Goal: Find specific page/section

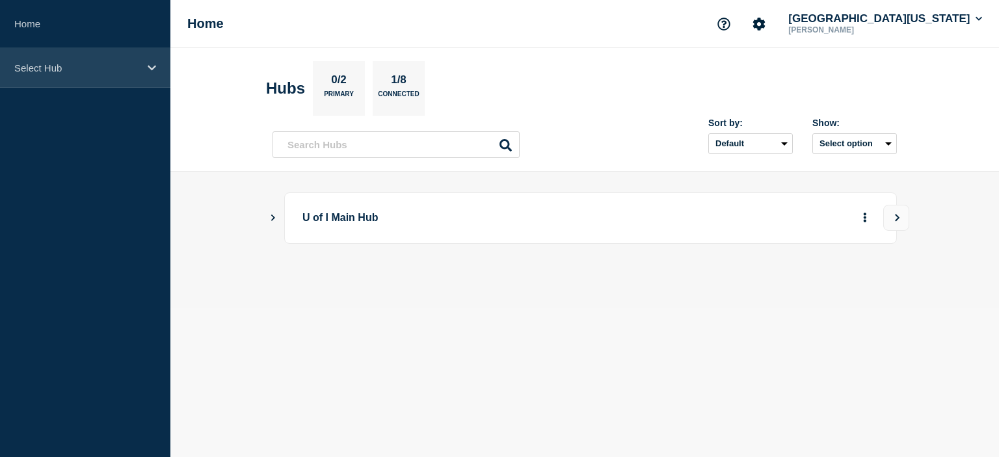
click at [59, 70] on p "Select Hub" at bounding box center [76, 67] width 125 height 11
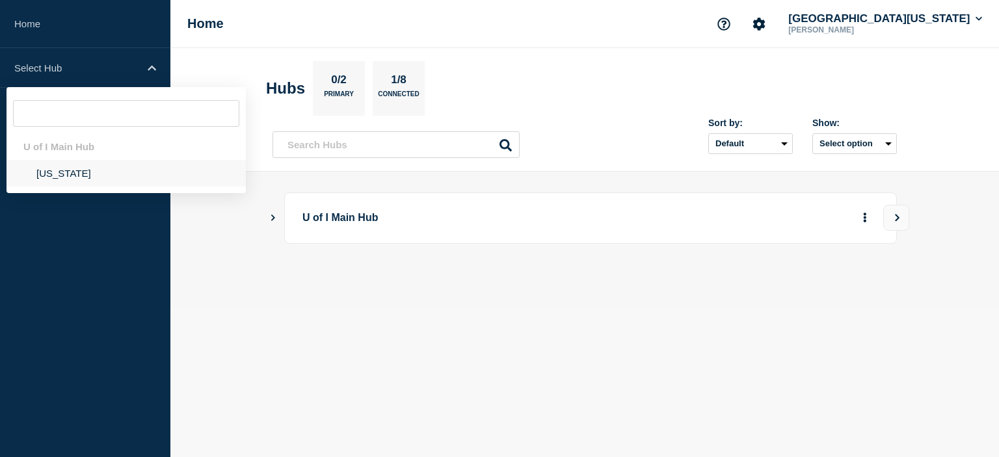
click at [53, 173] on li "[US_STATE]" at bounding box center [126, 173] width 239 height 27
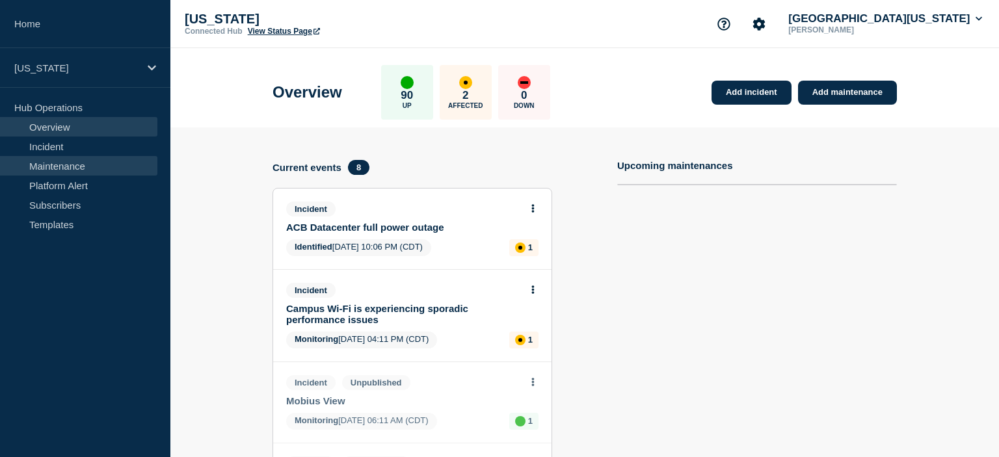
click at [70, 168] on link "Maintenance" at bounding box center [78, 166] width 157 height 20
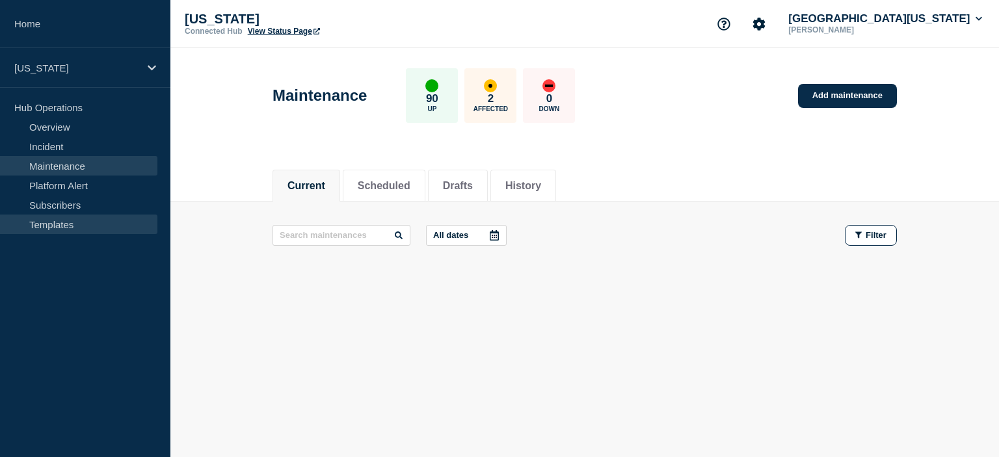
click at [49, 223] on link "Templates" at bounding box center [78, 225] width 157 height 20
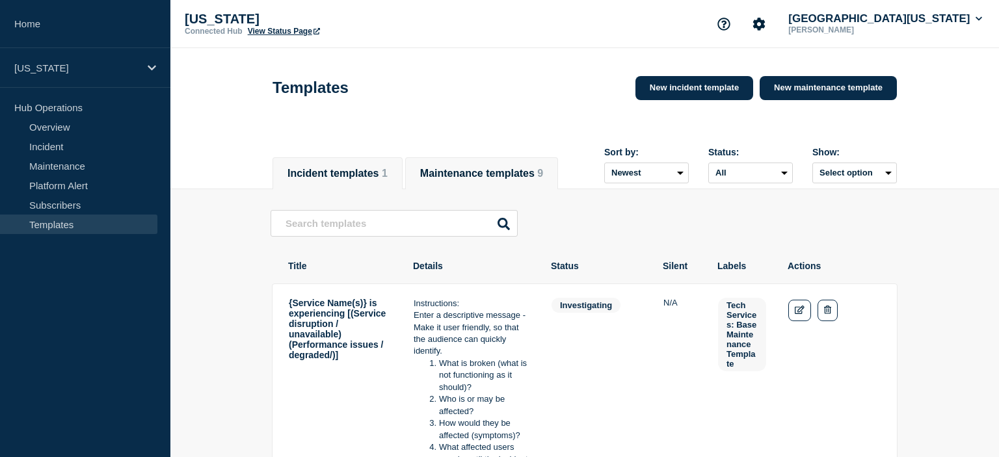
click at [529, 168] on button "Maintenance templates 9" at bounding box center [481, 174] width 123 height 12
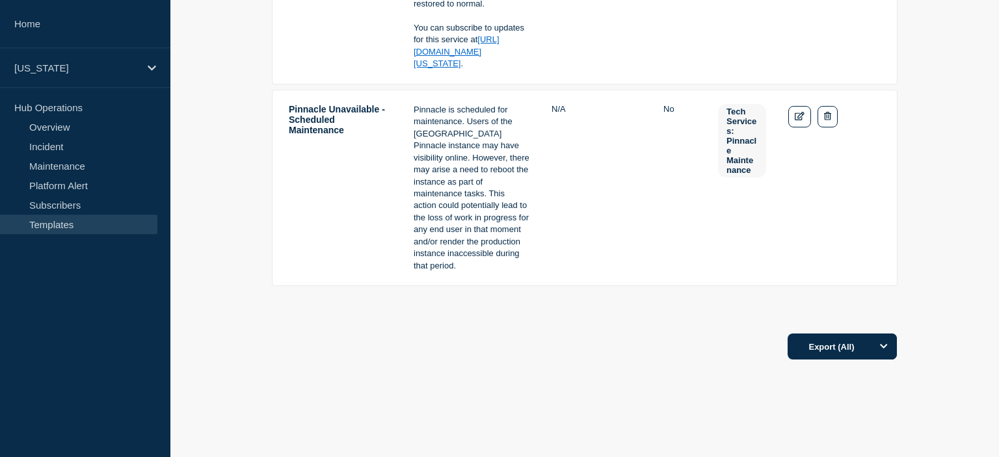
scroll to position [2198, 0]
